Goal: Navigation & Orientation: Find specific page/section

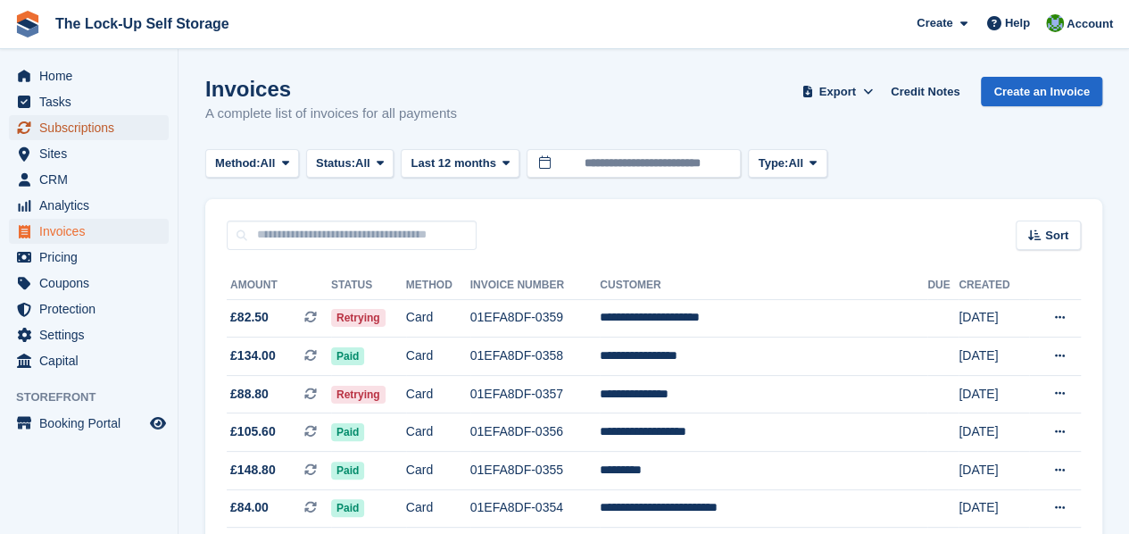
click at [105, 124] on span "Subscriptions" at bounding box center [92, 127] width 107 height 25
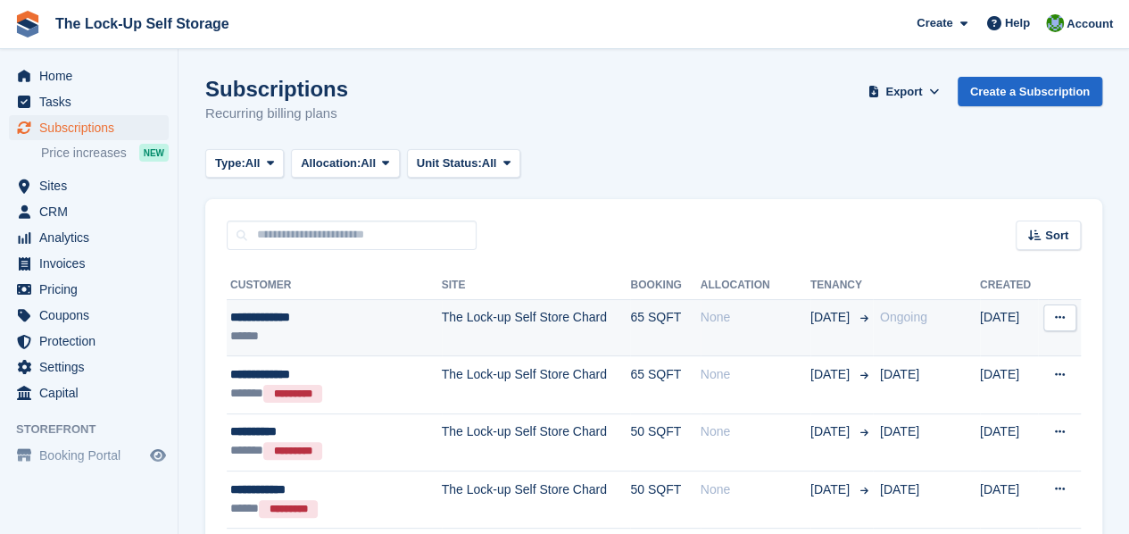
click at [402, 329] on div "******" at bounding box center [322, 336] width 184 height 19
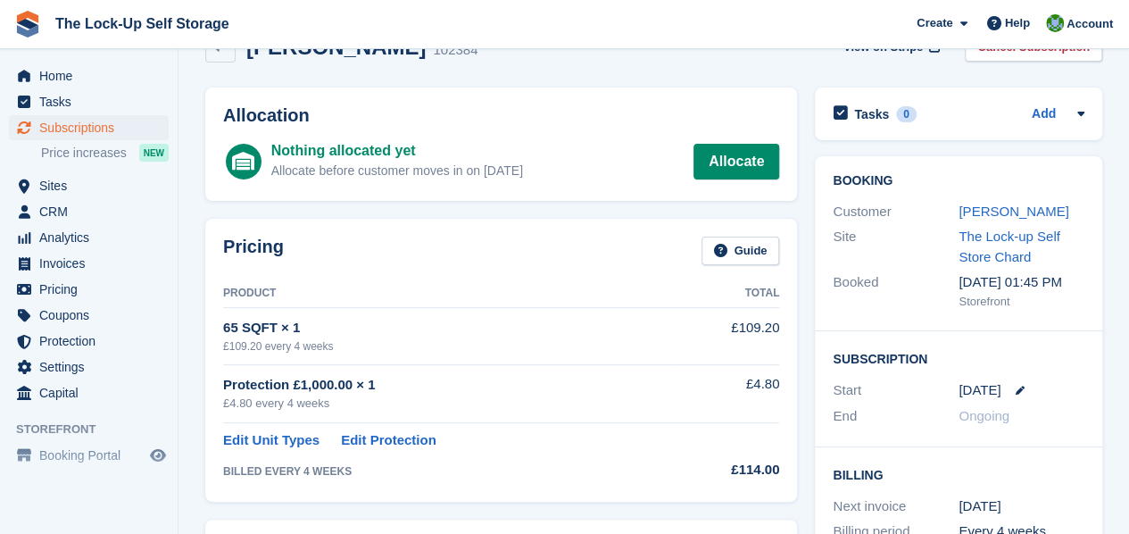
scroll to position [29, 0]
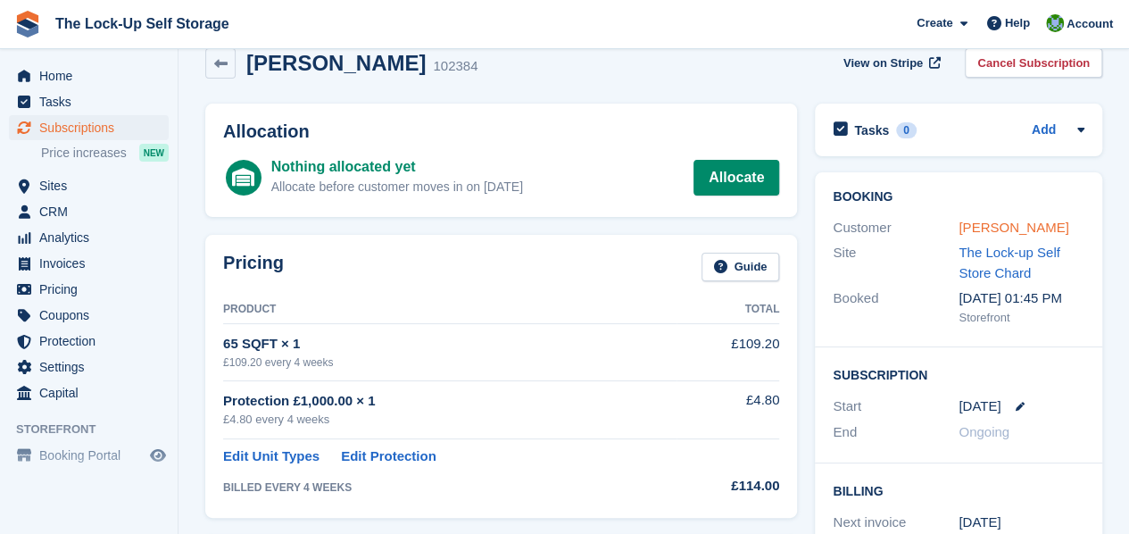
click at [994, 228] on link "Lesley Knight" at bounding box center [1014, 227] width 110 height 15
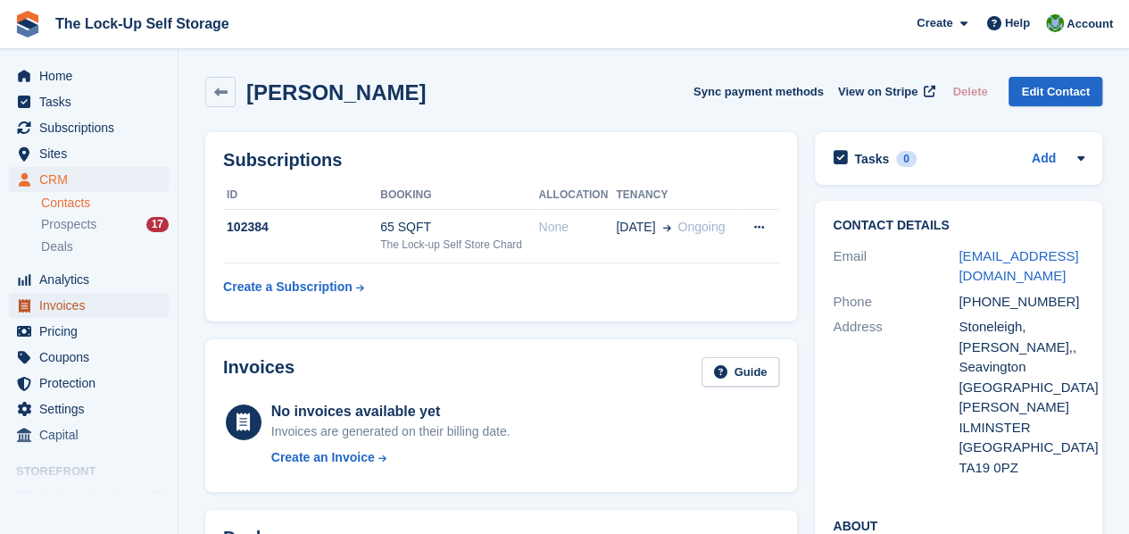
click at [84, 304] on span "Invoices" at bounding box center [92, 305] width 107 height 25
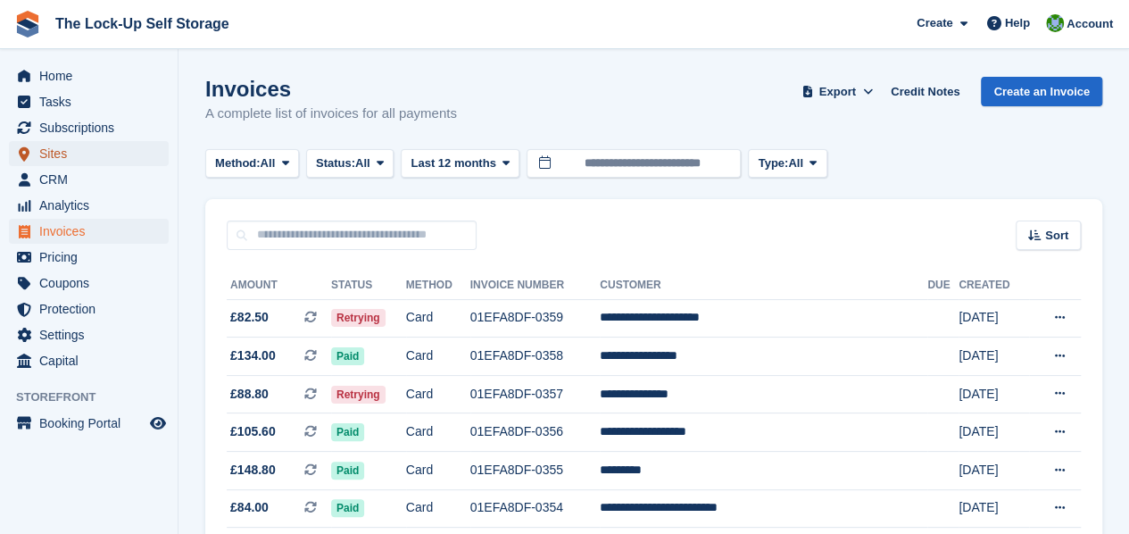
click at [77, 146] on span "Sites" at bounding box center [92, 153] width 107 height 25
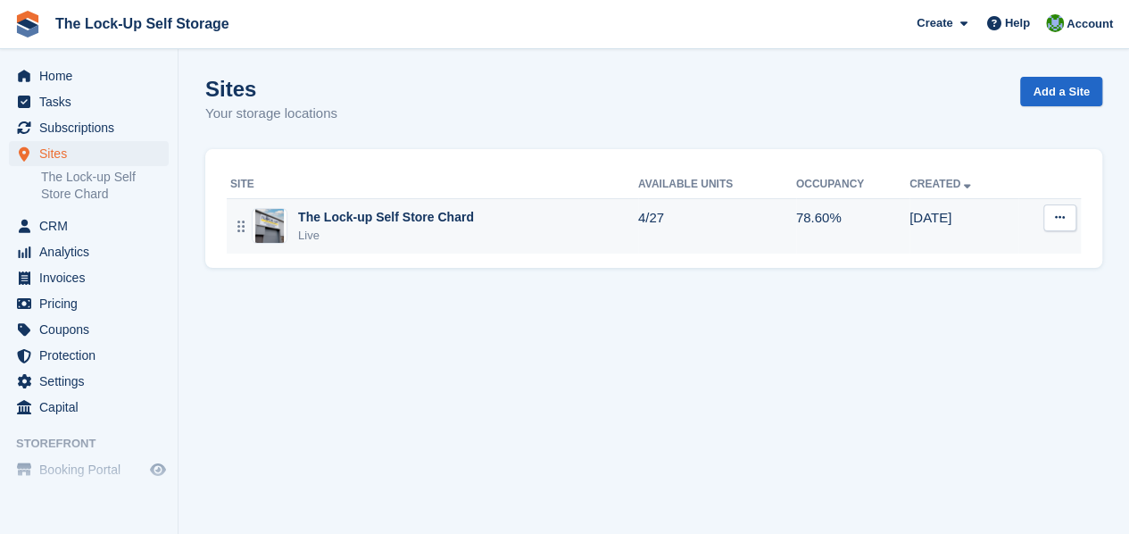
click at [444, 224] on div "The Lock-up Self Store Chard" at bounding box center [386, 217] width 176 height 19
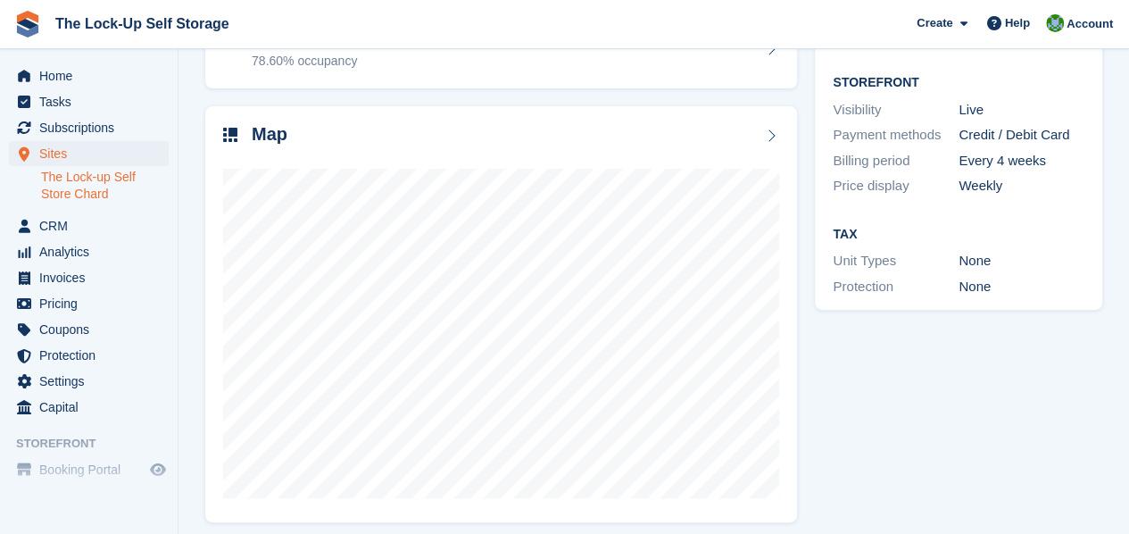
scroll to position [227, 0]
